Goal: Check status: Check status

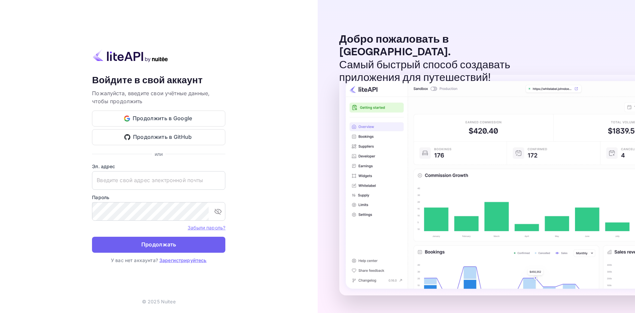
type input "[EMAIL_ADDRESS][DOMAIN_NAME]"
click at [177, 241] on button "Продолжать" at bounding box center [158, 245] width 133 height 16
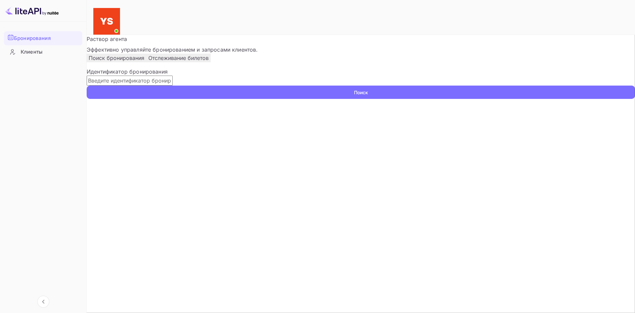
click at [173, 86] on input "text" at bounding box center [130, 81] width 86 height 10
paste input "9846542"
type input "9846542"
click at [459, 99] on button "Поиск" at bounding box center [361, 92] width 548 height 13
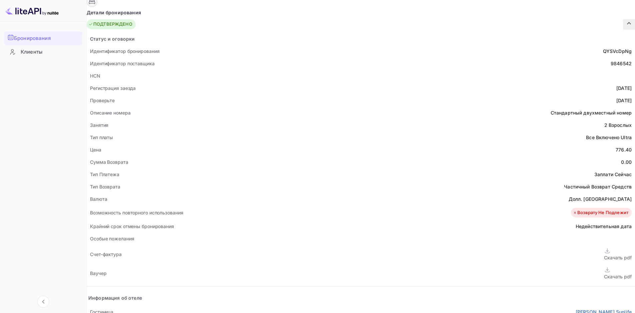
scroll to position [133, 0]
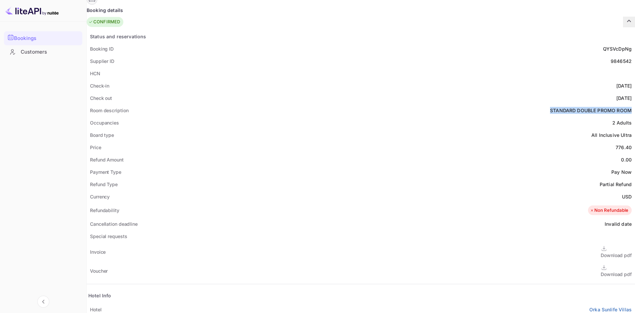
drag, startPoint x: 268, startPoint y: 95, endPoint x: 350, endPoint y: 90, distance: 82.4
click at [350, 104] on div "Room description STANDARD DOUBLE PROMO ROOM" at bounding box center [361, 110] width 548 height 12
copy ya-tr-span "STANDARD DOUBLE PROMO ROOM"
